Goal: Information Seeking & Learning: Learn about a topic

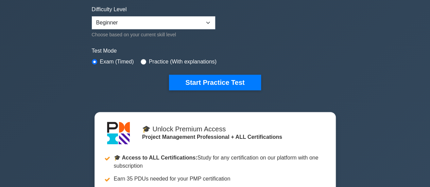
scroll to position [170, 0]
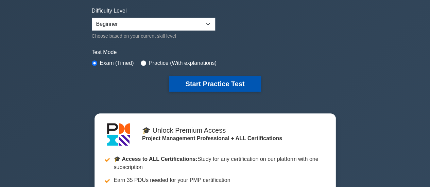
click at [249, 84] on button "Start Practice Test" at bounding box center [215, 84] width 92 height 16
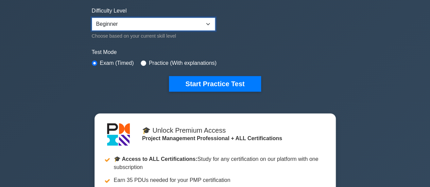
click at [205, 23] on select "Beginner Intermediate Expert" at bounding box center [153, 24] width 123 height 13
select select "intermediate"
click at [92, 18] on select "Beginner Intermediate Expert" at bounding box center [153, 24] width 123 height 13
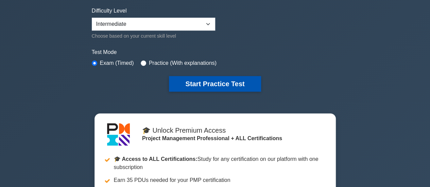
click at [225, 78] on button "Start Practice Test" at bounding box center [215, 84] width 92 height 16
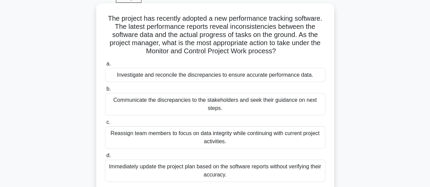
scroll to position [68, 0]
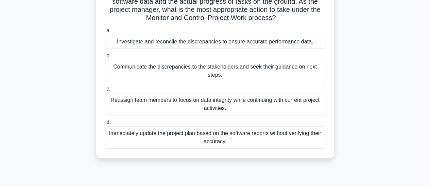
click at [237, 135] on div "Immediately update the project plan based on the software reports without verif…" at bounding box center [215, 137] width 220 height 22
click at [105, 125] on input "d. Immediately update the project plan based on the software reports without ve…" at bounding box center [105, 122] width 0 height 4
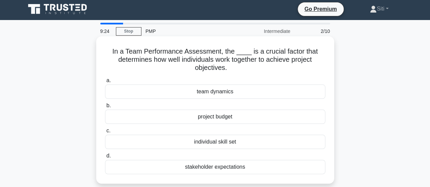
scroll to position [0, 0]
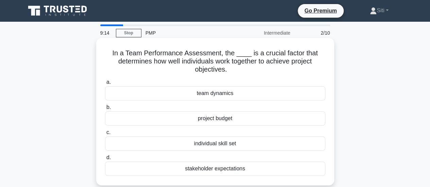
drag, startPoint x: 113, startPoint y: 51, endPoint x: 242, endPoint y: 74, distance: 131.5
click at [242, 74] on h5 "In a Team Performance Assessment, the ____ is a crucial factor that determines …" at bounding box center [215, 61] width 222 height 25
copy h5 "In a Team Performance Assessment, the ____ is a crucial factor that determines …"
click at [250, 75] on div "In a Team Performance Assessment, the ____ is a crucial factor that determines …" at bounding box center [215, 112] width 232 height 142
click at [194, 91] on div "team dynamics" at bounding box center [215, 93] width 220 height 14
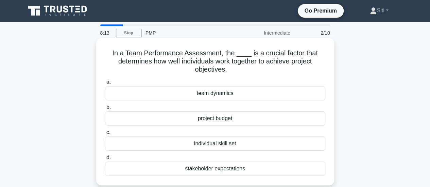
click at [105, 85] on input "a. team dynamics" at bounding box center [105, 82] width 0 height 4
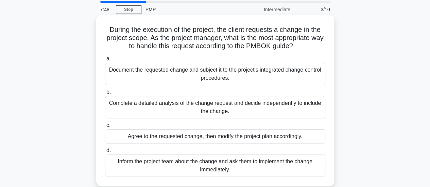
scroll to position [34, 0]
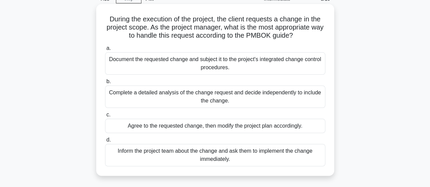
click at [266, 62] on div "Document the requested change and subject it to the project's integrated change…" at bounding box center [215, 63] width 220 height 22
click at [105, 51] on input "a. Document the requested change and subject it to the project's integrated cha…" at bounding box center [105, 48] width 0 height 4
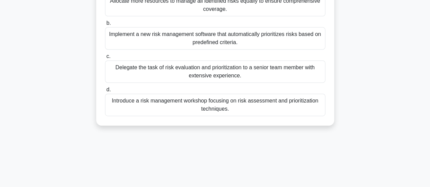
scroll to position [136, 0]
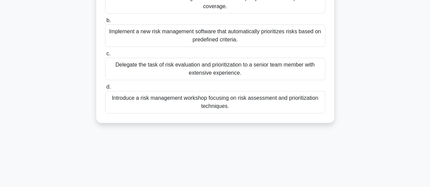
click at [240, 68] on div "Delegate the task of risk evaluation and prioritization to a senior team member…" at bounding box center [215, 69] width 220 height 22
click at [105, 56] on input "c. Delegate the task of risk evaluation and prioritization to a senior team mem…" at bounding box center [105, 54] width 0 height 4
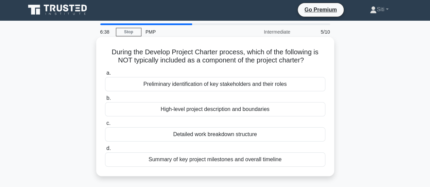
scroll to position [0, 0]
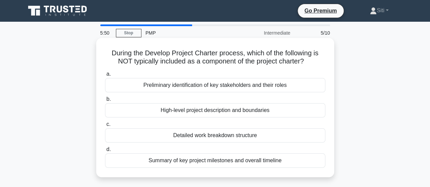
click at [192, 136] on div "Detailed work breakdown structure" at bounding box center [215, 135] width 220 height 14
click at [105, 127] on input "c. Detailed work breakdown structure" at bounding box center [105, 124] width 0 height 4
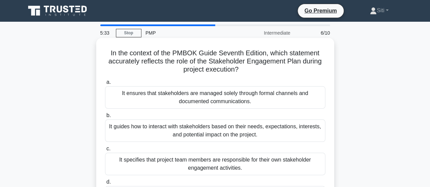
scroll to position [34, 0]
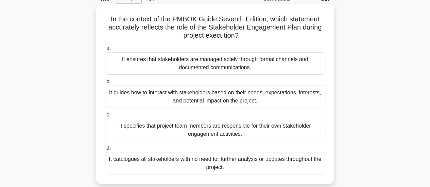
click at [137, 95] on div "It guides how to interact with stakeholders based on their needs, expectations,…" at bounding box center [215, 97] width 220 height 22
click at [105, 84] on input "b. It guides how to interact with stakeholders based on their needs, expectatio…" at bounding box center [105, 82] width 0 height 4
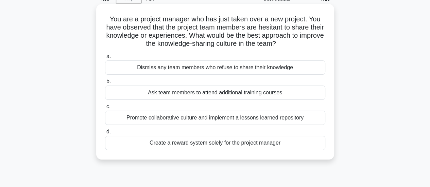
click at [199, 122] on div "Promote collaborative culture and implement a lessons learned repository" at bounding box center [215, 118] width 220 height 14
click at [105, 109] on input "c. Promote collaborative culture and implement a lessons learned repository" at bounding box center [105, 107] width 0 height 4
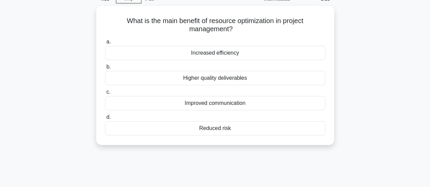
scroll to position [0, 0]
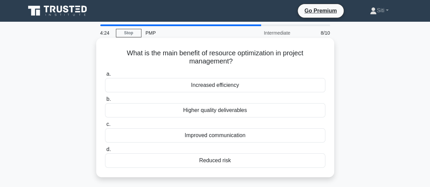
click at [256, 109] on div "Higher quality deliverables" at bounding box center [215, 110] width 220 height 14
click at [105, 102] on input "b. Higher quality deliverables" at bounding box center [105, 99] width 0 height 4
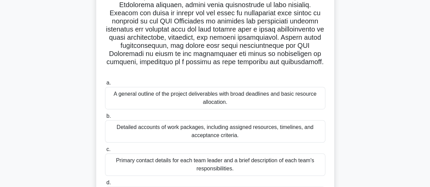
scroll to position [204, 0]
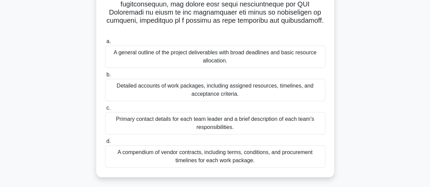
click at [216, 92] on div "Detailed accounts of work packages, including assigned resources, timelines, an…" at bounding box center [215, 90] width 220 height 22
click at [105, 77] on input "b. Detailed accounts of work packages, including assigned resources, timelines,…" at bounding box center [105, 75] width 0 height 4
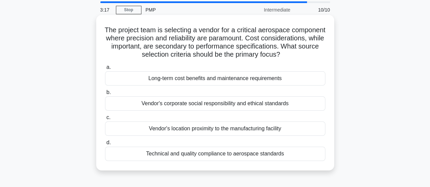
scroll to position [34, 0]
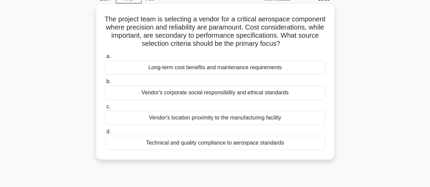
click at [252, 148] on div "Technical and quality compliance to aerospace standards" at bounding box center [215, 143] width 220 height 14
click at [105, 134] on input "d. Technical and quality compliance to aerospace standards" at bounding box center [105, 132] width 0 height 4
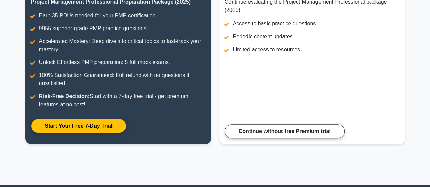
scroll to position [79, 0]
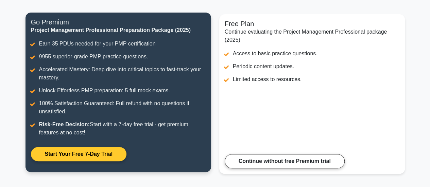
click at [82, 156] on link "Start Your Free 7-Day Trial" at bounding box center [78, 154] width 95 height 14
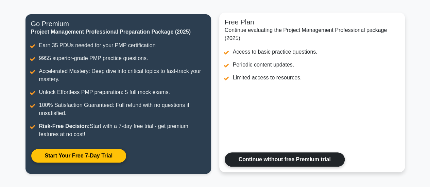
click at [262, 164] on link "Continue without free Premium trial" at bounding box center [285, 160] width 120 height 14
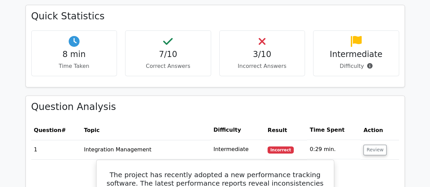
scroll to position [476, 0]
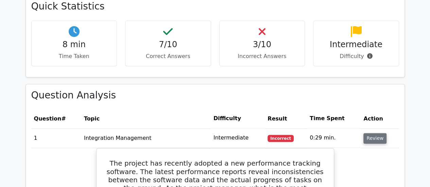
click at [374, 133] on button "Review" at bounding box center [374, 138] width 23 height 11
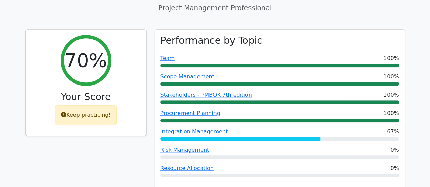
scroll to position [272, 0]
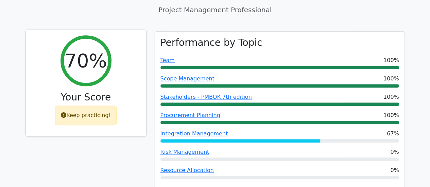
click at [101, 110] on div "Keep practicing!" at bounding box center [86, 116] width 62 height 20
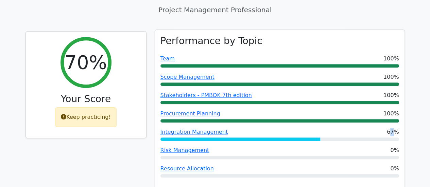
drag, startPoint x: 392, startPoint y: 125, endPoint x: 396, endPoint y: 125, distance: 3.7
click at [396, 128] on span "67%" at bounding box center [393, 132] width 12 height 8
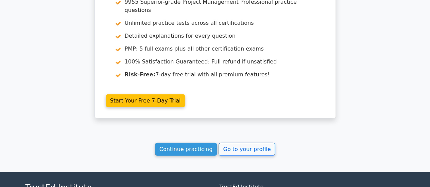
scroll to position [960, 0]
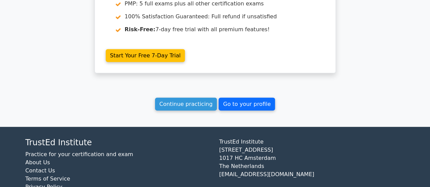
click at [251, 98] on link "Go to your profile" at bounding box center [246, 104] width 56 height 13
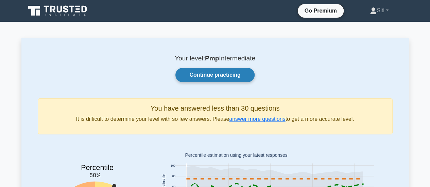
click at [216, 75] on link "Continue practicing" at bounding box center [214, 75] width 79 height 14
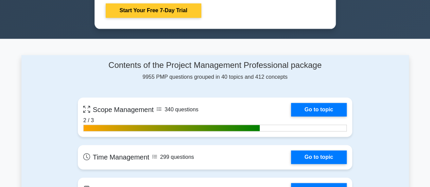
scroll to position [476, 0]
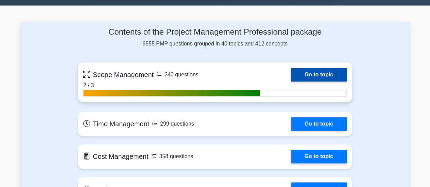
click at [319, 72] on link "Go to topic" at bounding box center [319, 75] width 56 height 14
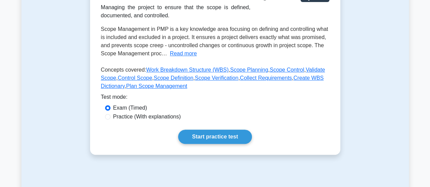
scroll to position [136, 0]
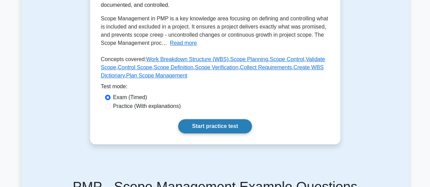
click at [202, 127] on link "Start practice test" at bounding box center [215, 126] width 74 height 14
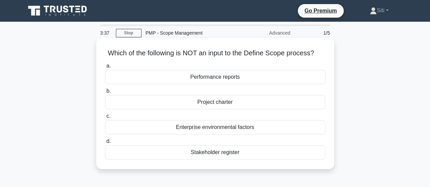
click at [207, 75] on div "Performance reports" at bounding box center [215, 77] width 220 height 14
click at [105, 68] on input "a. Performance reports" at bounding box center [105, 66] width 0 height 4
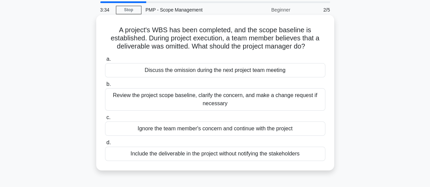
scroll to position [34, 0]
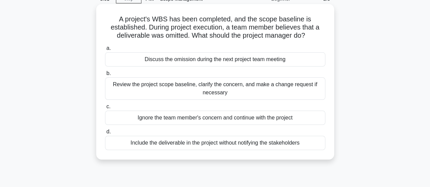
click at [214, 88] on div "Review the project scope baseline, clarify the concern, and make a change reque…" at bounding box center [215, 88] width 220 height 22
click at [105, 76] on input "b. Review the project scope baseline, clarify the concern, and make a change re…" at bounding box center [105, 73] width 0 height 4
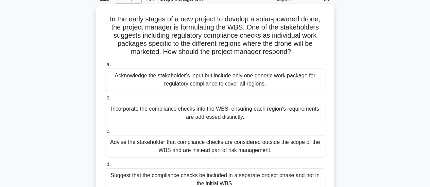
scroll to position [68, 0]
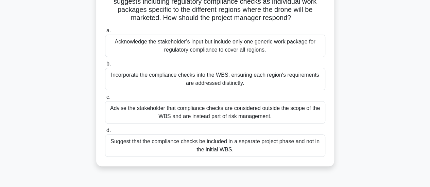
click at [272, 118] on div "Advise the stakeholder that compliance checks are considered outside the scope …" at bounding box center [215, 112] width 220 height 22
click at [105, 100] on input "c. Advise the stakeholder that compliance checks are considered outside the sco…" at bounding box center [105, 97] width 0 height 4
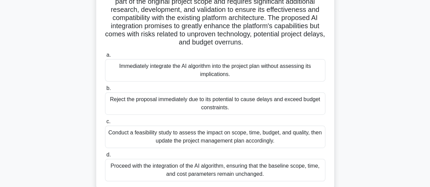
scroll to position [136, 0]
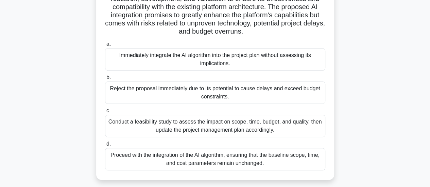
click at [239, 129] on div "Conduct a feasibility study to assess the impact on scope, time, budget, and qu…" at bounding box center [215, 126] width 220 height 22
click at [105, 113] on input "c. Conduct a feasibility study to assess the impact on scope, time, budget, and…" at bounding box center [105, 111] width 0 height 4
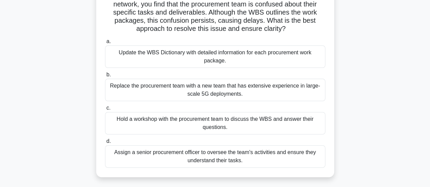
scroll to position [68, 0]
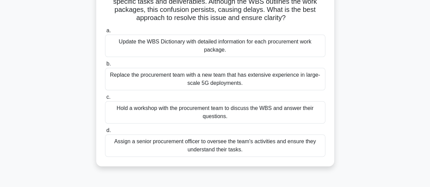
click at [283, 146] on div "Assign a senior procurement officer to oversee the team's activities and ensure…" at bounding box center [215, 146] width 220 height 22
click at [105, 133] on input "d. Assign a senior procurement officer to oversee the team's activities and ens…" at bounding box center [105, 130] width 0 height 4
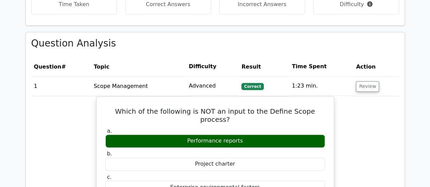
scroll to position [476, 0]
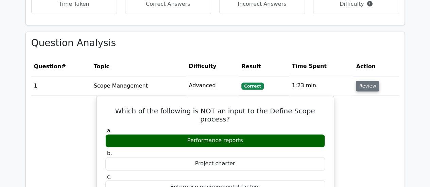
click at [362, 81] on button "Review" at bounding box center [367, 86] width 23 height 11
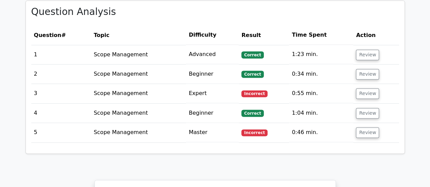
scroll to position [510, 0]
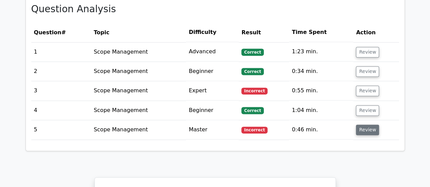
click at [360, 125] on button "Review" at bounding box center [367, 130] width 23 height 11
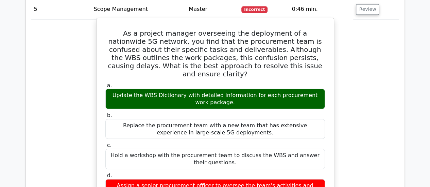
scroll to position [544, 0]
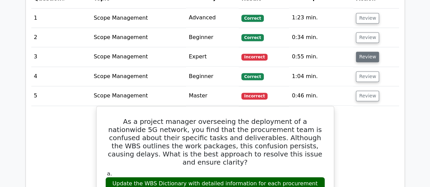
click at [366, 52] on button "Review" at bounding box center [367, 57] width 23 height 11
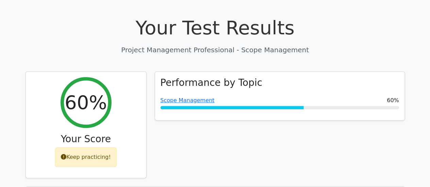
scroll to position [238, 0]
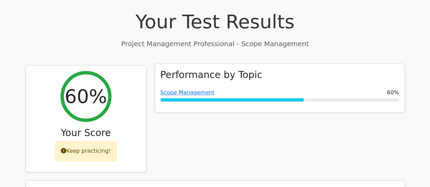
drag, startPoint x: 366, startPoint y: 84, endPoint x: 357, endPoint y: 85, distance: 8.3
click at [366, 89] on div "Scope Management 60%" at bounding box center [279, 93] width 239 height 8
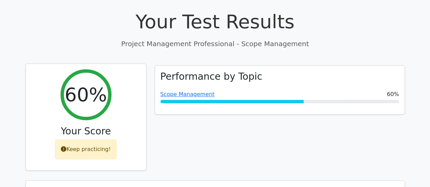
click at [94, 141] on div "Keep practicing!" at bounding box center [86, 150] width 62 height 20
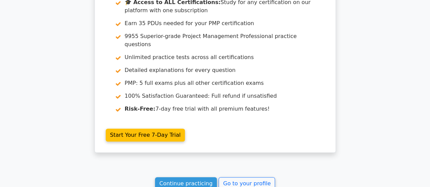
scroll to position [1529, 0]
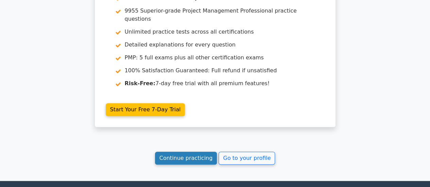
click at [195, 152] on link "Continue practicing" at bounding box center [186, 158] width 62 height 13
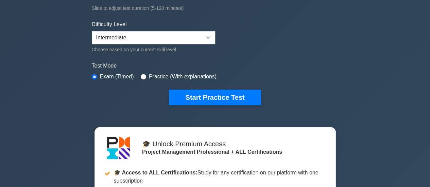
scroll to position [102, 0]
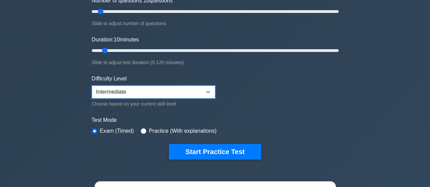
click at [205, 88] on select "Beginner Intermediate Expert" at bounding box center [153, 92] width 123 height 13
select select "beginner"
click at [92, 86] on select "Beginner Intermediate Expert" at bounding box center [153, 92] width 123 height 13
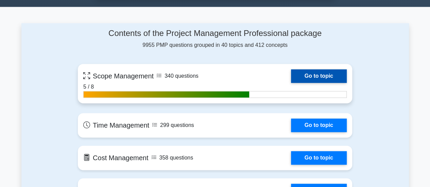
scroll to position [476, 0]
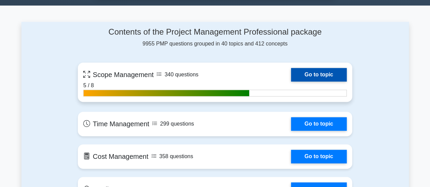
click at [334, 73] on link "Go to topic" at bounding box center [319, 75] width 56 height 14
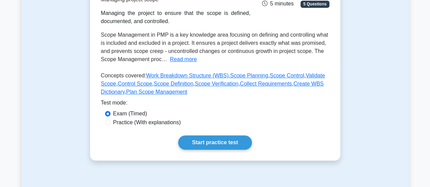
scroll to position [136, 0]
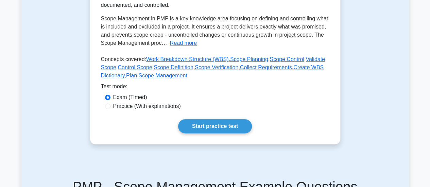
click at [145, 108] on label "Practice (With explanations)" at bounding box center [147, 106] width 68 height 8
click at [110, 108] on input "Practice (With explanations)" at bounding box center [107, 106] width 5 height 5
radio input "true"
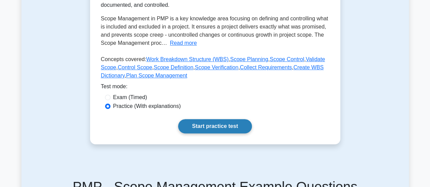
click at [203, 125] on link "Start practice test" at bounding box center [215, 126] width 74 height 14
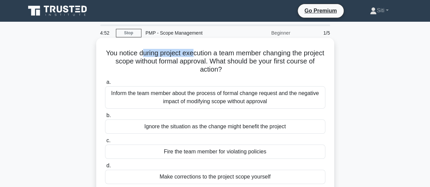
drag, startPoint x: 153, startPoint y: 55, endPoint x: 203, endPoint y: 54, distance: 49.6
click at [203, 54] on h5 "You notice during project execution a team member changing the project scope wi…" at bounding box center [215, 61] width 222 height 25
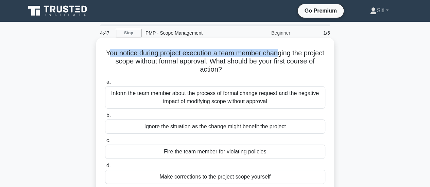
drag, startPoint x: 117, startPoint y: 55, endPoint x: 290, endPoint y: 53, distance: 172.6
click at [290, 53] on h5 "You notice during project execution a team member changing the project scope wi…" at bounding box center [215, 61] width 222 height 25
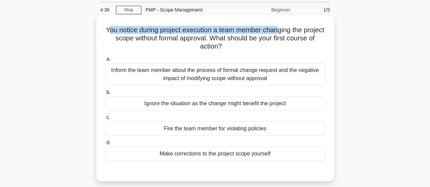
scroll to position [34, 0]
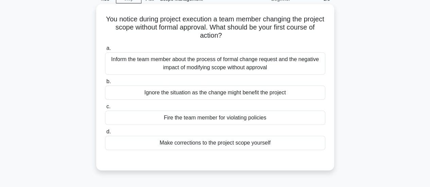
click at [197, 38] on h5 "You notice during project execution a team member changing the project scope wi…" at bounding box center [215, 27] width 222 height 25
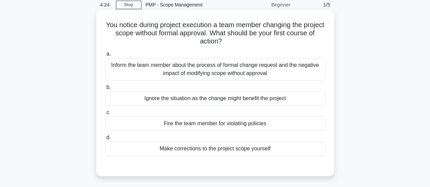
scroll to position [68, 0]
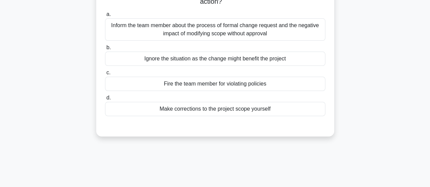
click at [300, 35] on div "Inform the team member about the process of formal change request and the negat…" at bounding box center [215, 29] width 220 height 22
click at [105, 17] on input "a. Inform the team member about the process of formal change request and the ne…" at bounding box center [105, 14] width 0 height 4
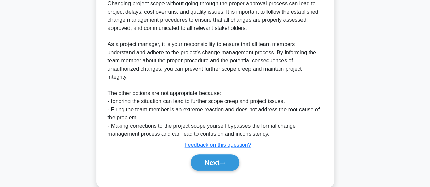
scroll to position [238, 0]
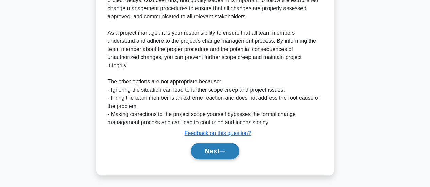
click at [219, 150] on button "Next" at bounding box center [215, 151] width 49 height 16
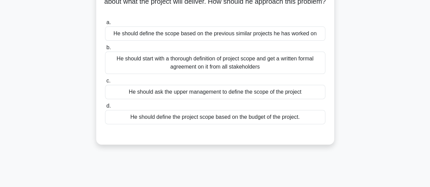
scroll to position [34, 0]
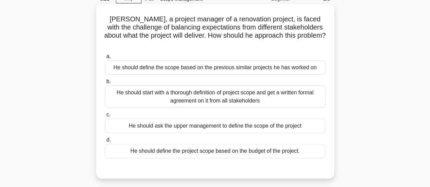
click at [269, 88] on div "He should start with a thorough definition of project scope and get a written f…" at bounding box center [215, 97] width 220 height 22
click at [105, 84] on input "b. He should start with a thorough definition of project scope and get a writte…" at bounding box center [105, 82] width 0 height 4
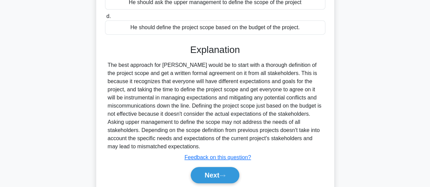
scroll to position [180, 0]
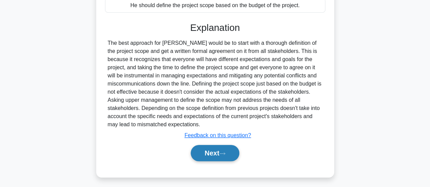
click at [224, 148] on button "Next" at bounding box center [215, 153] width 49 height 16
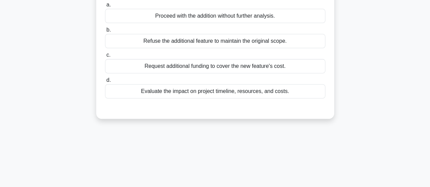
scroll to position [68, 0]
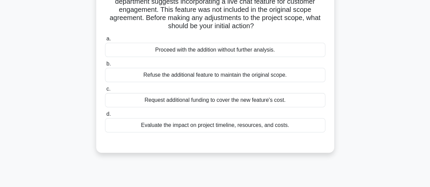
click at [293, 125] on div "Evaluate the impact on project timeline, resources, and costs." at bounding box center [215, 125] width 220 height 14
click at [105, 117] on input "d. Evaluate the impact on project timeline, resources, and costs." at bounding box center [105, 114] width 0 height 4
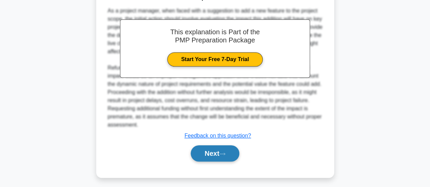
scroll to position [223, 0]
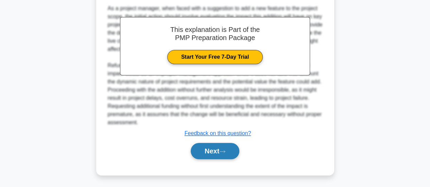
click at [229, 154] on button "Next" at bounding box center [215, 151] width 49 height 16
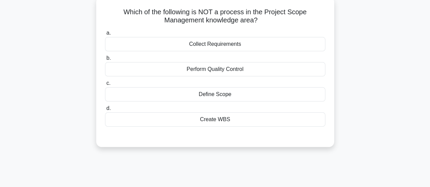
scroll to position [10, 0]
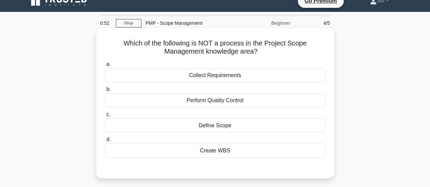
click at [229, 99] on div "Perform Quality Control" at bounding box center [215, 100] width 220 height 14
click at [105, 92] on input "b. Perform Quality Control" at bounding box center [105, 89] width 0 height 4
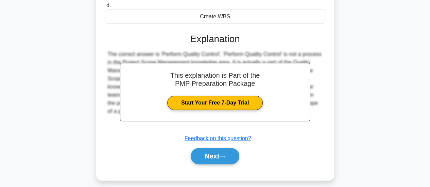
scroll to position [146, 0]
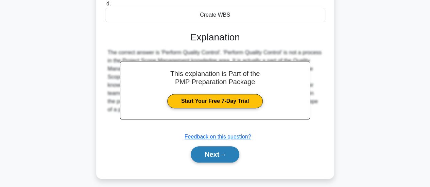
click at [221, 156] on button "Next" at bounding box center [215, 154] width 49 height 16
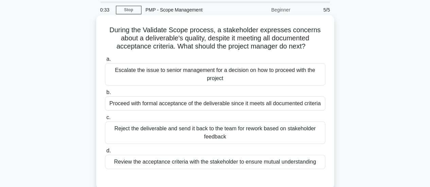
scroll to position [34, 0]
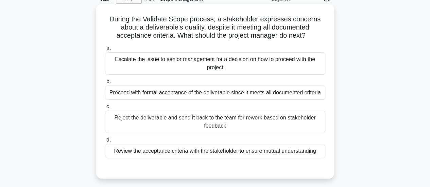
click at [246, 96] on div "Proceed with formal acceptance of the deliverable since it meets all documented…" at bounding box center [215, 93] width 220 height 14
click at [105, 84] on input "b. Proceed with formal acceptance of the deliverable since it meets all documen…" at bounding box center [105, 82] width 0 height 4
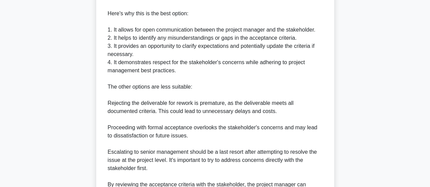
scroll to position [338, 0]
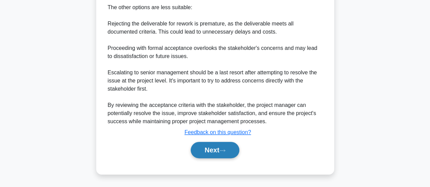
click at [232, 147] on button "Next" at bounding box center [215, 150] width 49 height 16
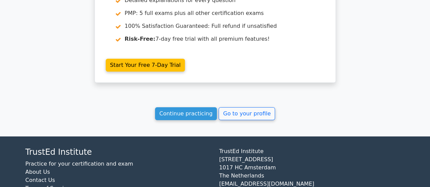
scroll to position [1109, 0]
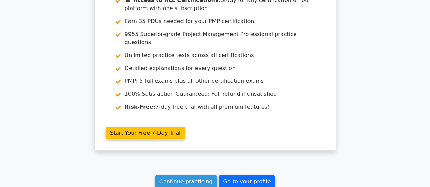
click at [235, 175] on link "Go to your profile" at bounding box center [246, 181] width 56 height 13
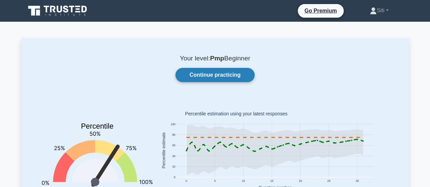
click at [240, 72] on link "Continue practicing" at bounding box center [214, 75] width 79 height 14
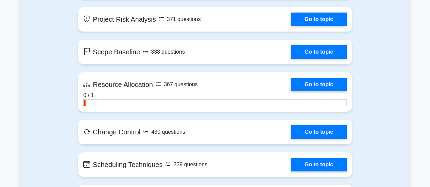
scroll to position [1461, 0]
